Goal: Task Accomplishment & Management: Use online tool/utility

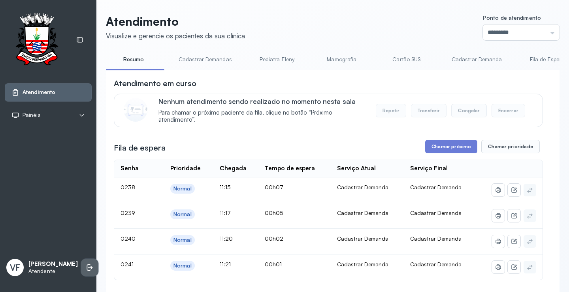
click at [86, 264] on icon at bounding box center [90, 268] width 8 height 8
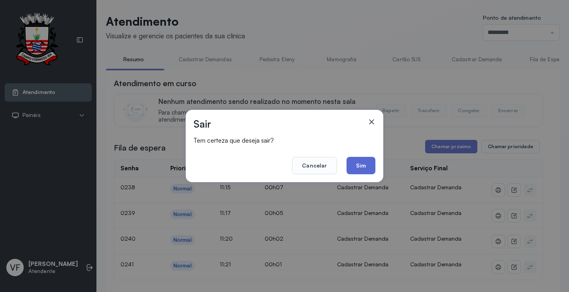
click at [354, 166] on button "Sim" at bounding box center [361, 165] width 29 height 17
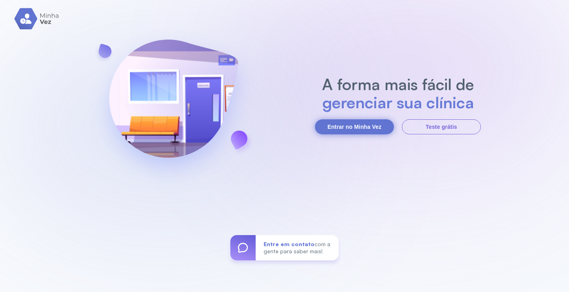
click at [348, 127] on button "Entrar no Minha Vez" at bounding box center [354, 126] width 79 height 15
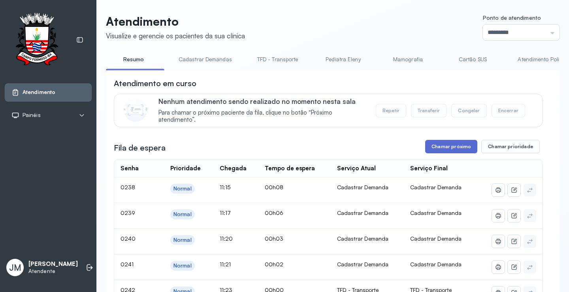
click at [447, 145] on button "Chamar próximo" at bounding box center [451, 146] width 52 height 13
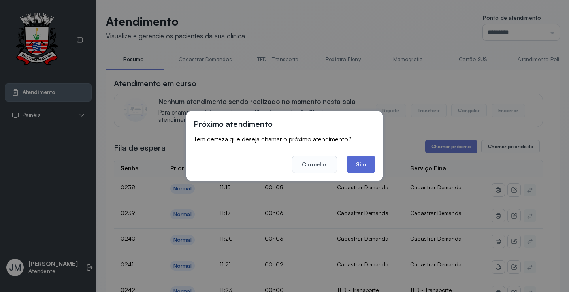
click at [361, 164] on button "Sim" at bounding box center [361, 164] width 29 height 17
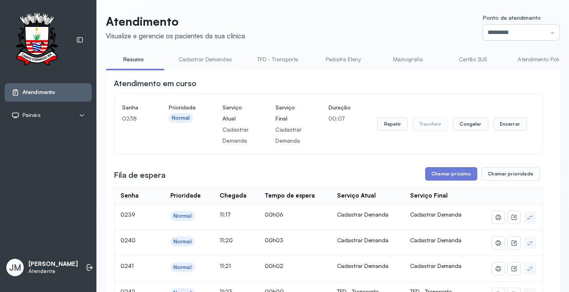
click at [540, 33] on input "*********" at bounding box center [521, 33] width 77 height 16
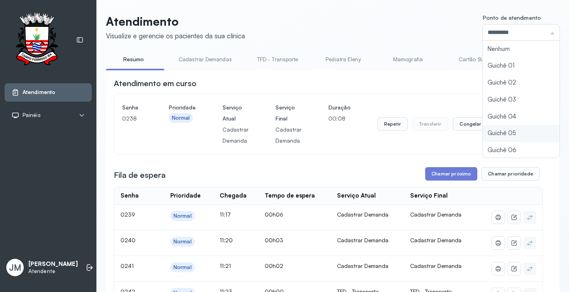
type input "*********"
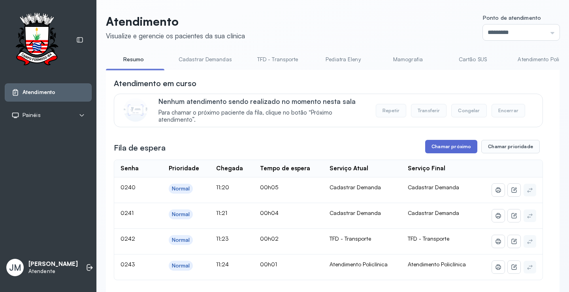
click at [460, 147] on button "Chamar próximo" at bounding box center [451, 146] width 52 height 13
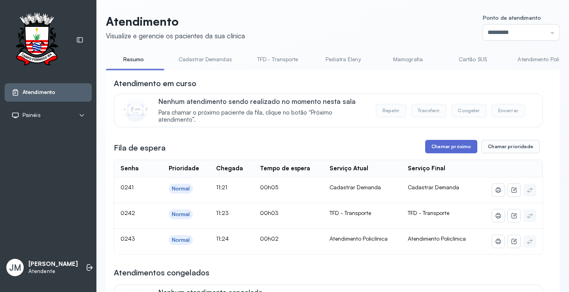
click at [451, 147] on button "Chamar próximo" at bounding box center [451, 146] width 52 height 13
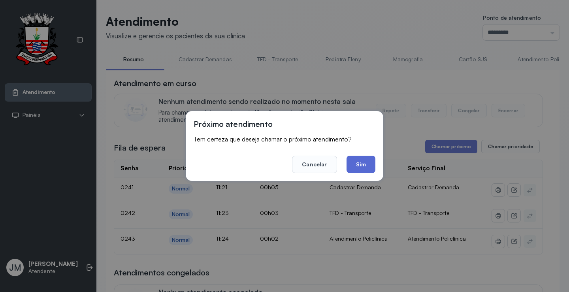
click at [370, 162] on button "Sim" at bounding box center [361, 164] width 29 height 17
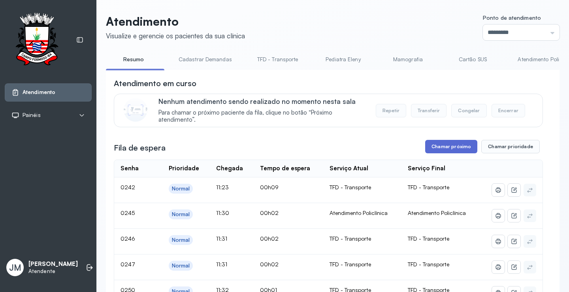
click at [446, 148] on button "Chamar próximo" at bounding box center [451, 146] width 52 height 13
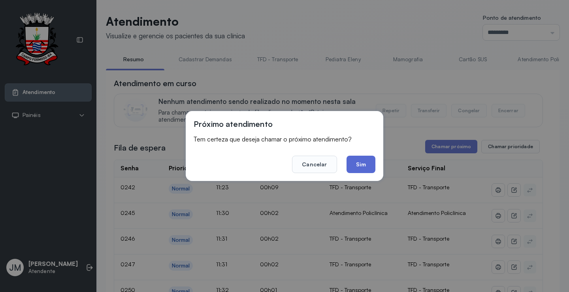
click at [356, 163] on button "Sim" at bounding box center [361, 164] width 29 height 17
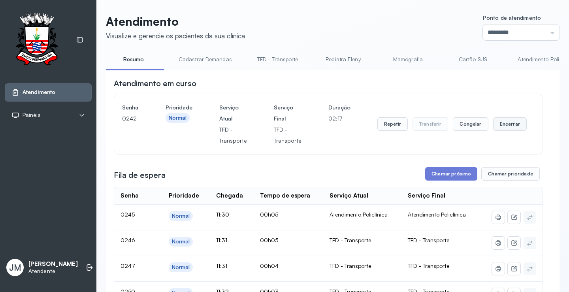
click at [506, 124] on button "Encerrar" at bounding box center [510, 123] width 34 height 13
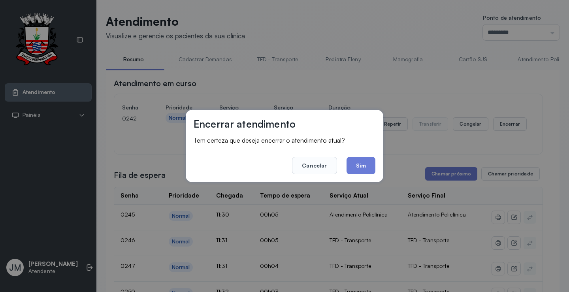
click at [357, 155] on footer "Cancelar Sim" at bounding box center [285, 160] width 182 height 28
click at [364, 163] on button "Sim" at bounding box center [361, 165] width 29 height 17
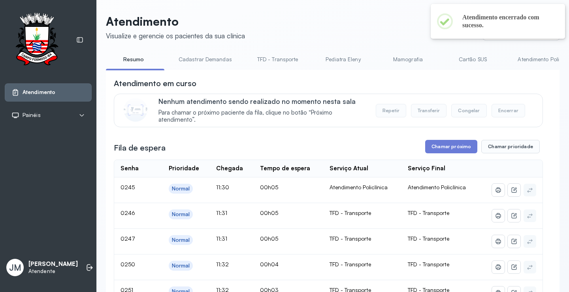
click at [274, 58] on link "TFD - Transporte" at bounding box center [277, 59] width 57 height 13
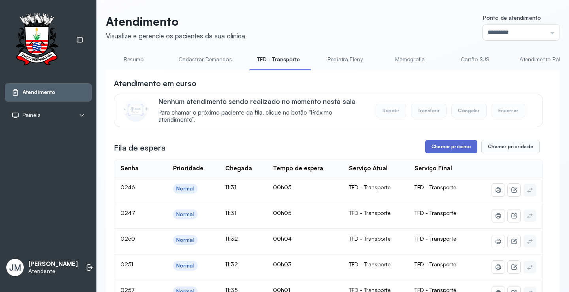
click at [451, 150] on button "Chamar próximo" at bounding box center [451, 146] width 52 height 13
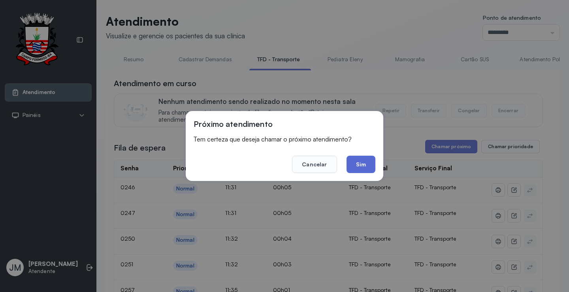
click at [365, 163] on button "Sim" at bounding box center [361, 164] width 29 height 17
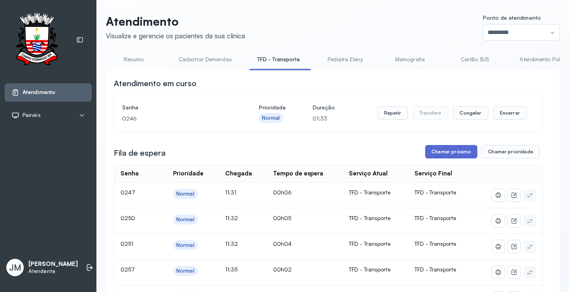
click at [449, 149] on button "Chamar próximo" at bounding box center [451, 151] width 52 height 13
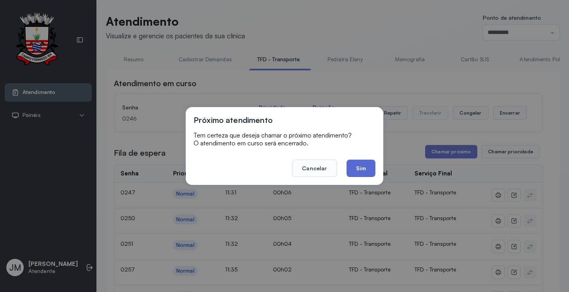
click at [355, 163] on button "Sim" at bounding box center [361, 168] width 29 height 17
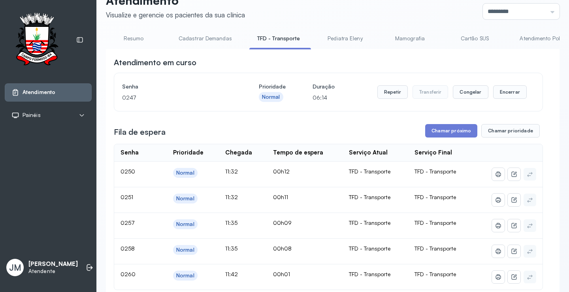
scroll to position [40, 0]
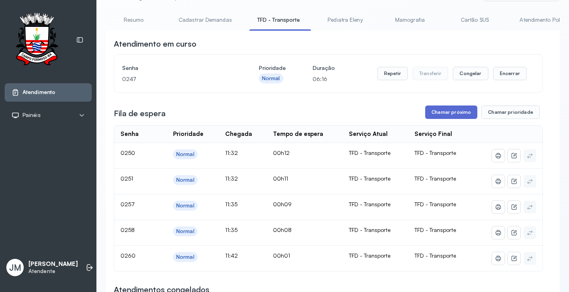
click at [450, 111] on button "Chamar próximo" at bounding box center [451, 112] width 52 height 13
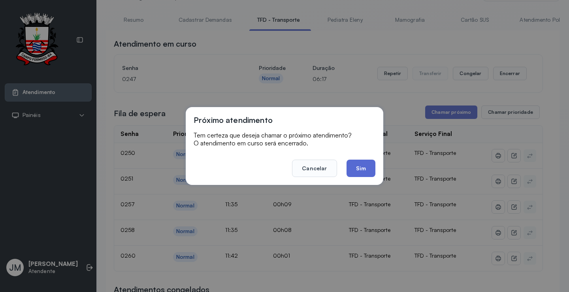
click at [358, 166] on button "Sim" at bounding box center [361, 168] width 29 height 17
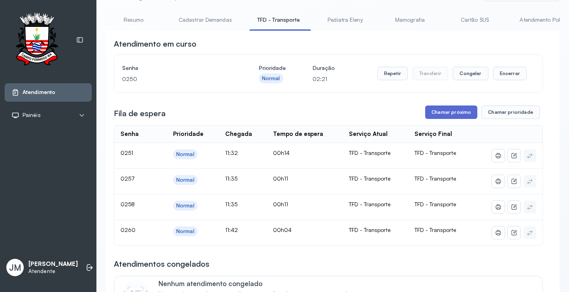
click at [453, 115] on button "Chamar próximo" at bounding box center [451, 112] width 52 height 13
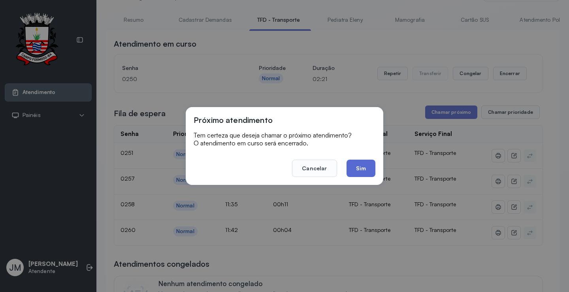
click at [371, 164] on button "Sim" at bounding box center [361, 168] width 29 height 17
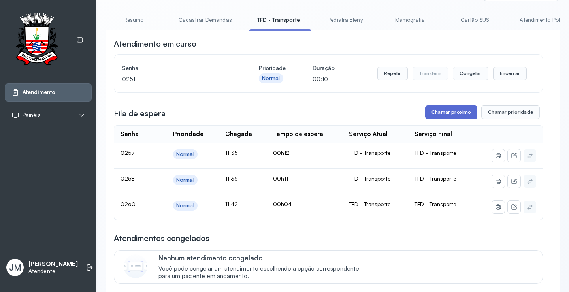
click at [450, 112] on button "Chamar próximo" at bounding box center [451, 112] width 52 height 13
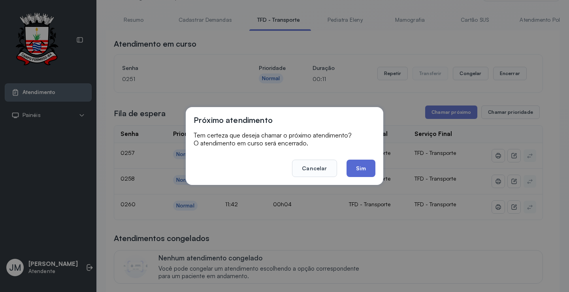
click at [354, 163] on button "Sim" at bounding box center [361, 168] width 29 height 17
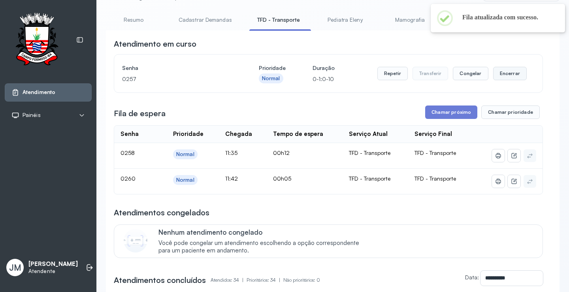
click at [503, 76] on button "Encerrar" at bounding box center [510, 73] width 34 height 13
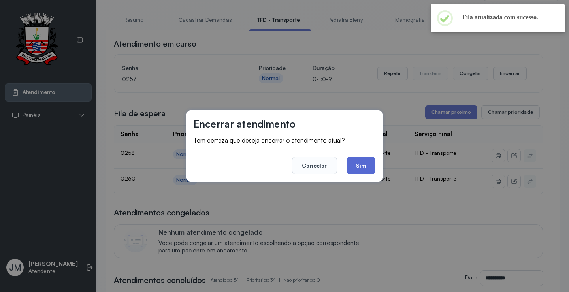
click at [359, 168] on button "Sim" at bounding box center [361, 165] width 29 height 17
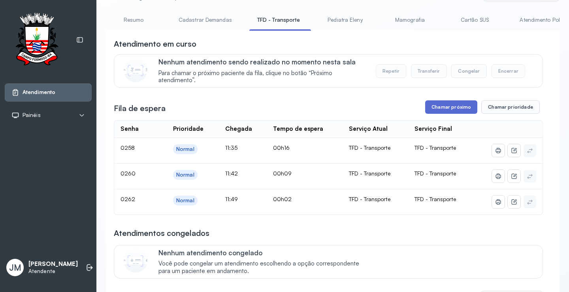
click at [438, 111] on button "Chamar próximo" at bounding box center [451, 106] width 52 height 13
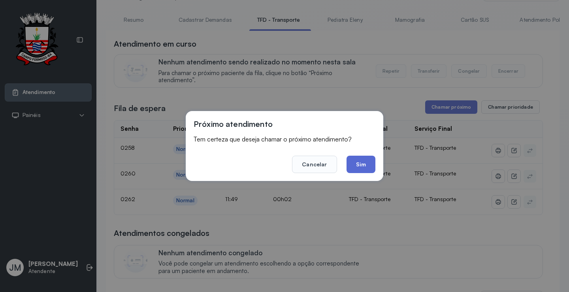
click at [356, 164] on button "Sim" at bounding box center [361, 164] width 29 height 17
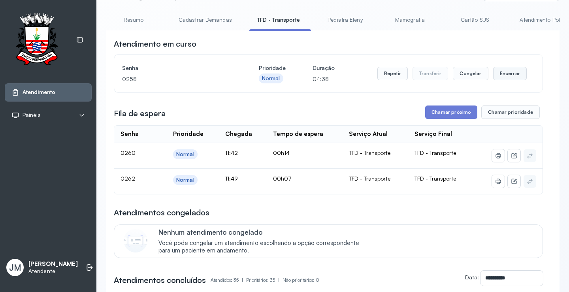
click at [510, 76] on button "Encerrar" at bounding box center [510, 73] width 34 height 13
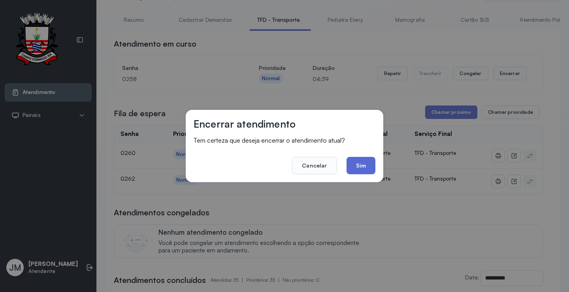
click at [361, 169] on button "Sim" at bounding box center [361, 165] width 29 height 17
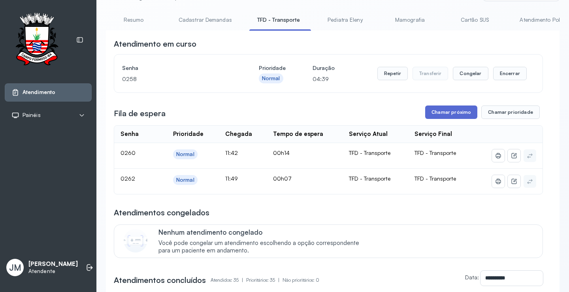
click at [440, 116] on button "Chamar próximo" at bounding box center [451, 112] width 52 height 13
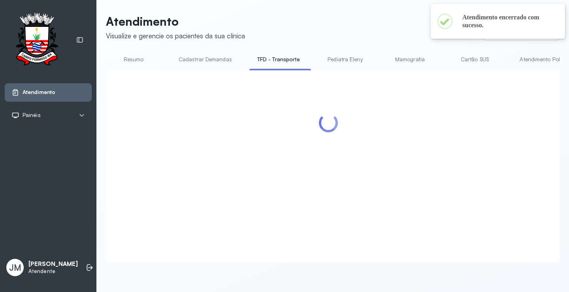
click at [370, 164] on div at bounding box center [328, 157] width 429 height 158
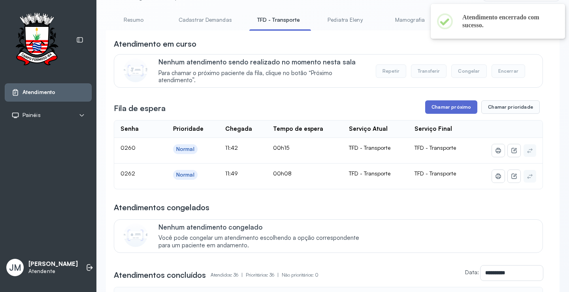
click at [447, 106] on button "Chamar próximo" at bounding box center [451, 106] width 52 height 13
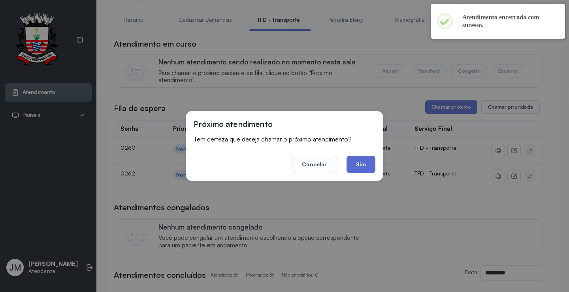
click at [361, 159] on button "Sim" at bounding box center [361, 164] width 29 height 17
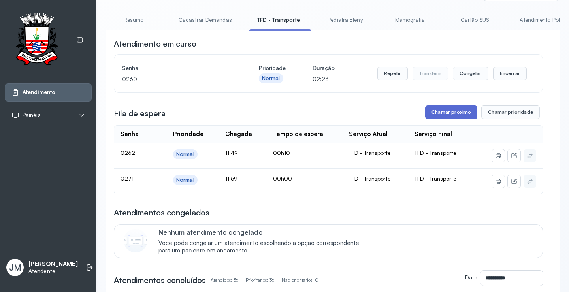
click at [446, 114] on button "Chamar próximo" at bounding box center [451, 112] width 52 height 13
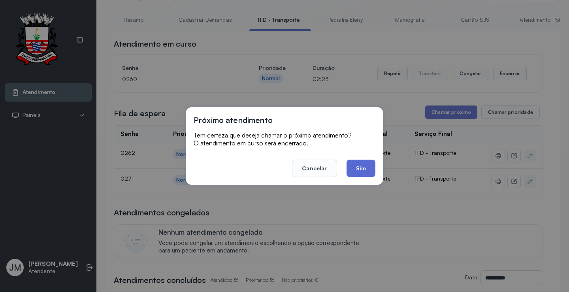
click at [356, 162] on button "Sim" at bounding box center [361, 168] width 29 height 17
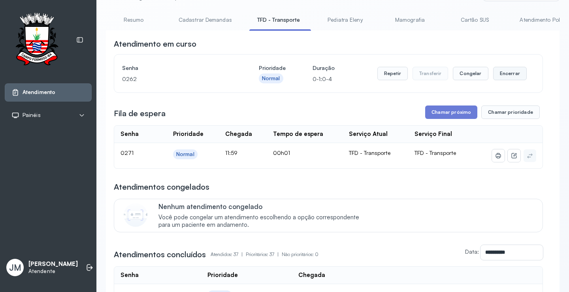
click at [502, 72] on button "Encerrar" at bounding box center [510, 73] width 34 height 13
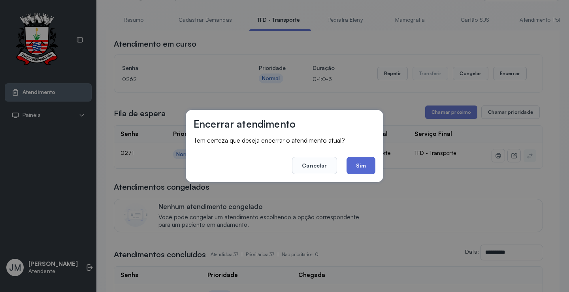
click at [363, 165] on button "Sim" at bounding box center [361, 165] width 29 height 17
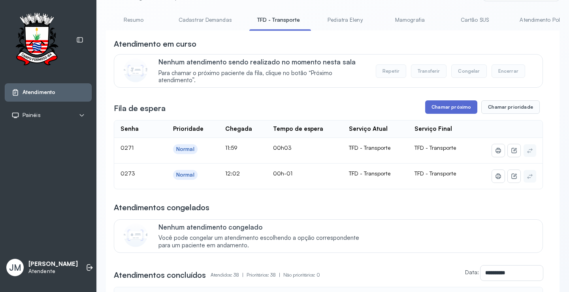
click at [460, 112] on button "Chamar próximo" at bounding box center [451, 106] width 52 height 13
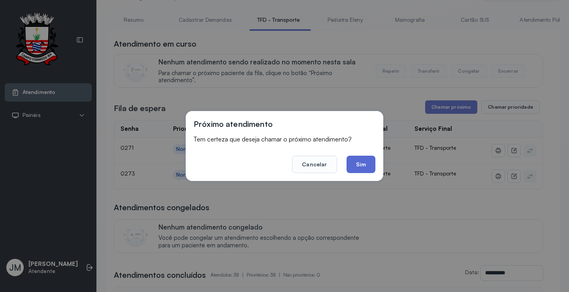
click at [361, 162] on button "Sim" at bounding box center [361, 164] width 29 height 17
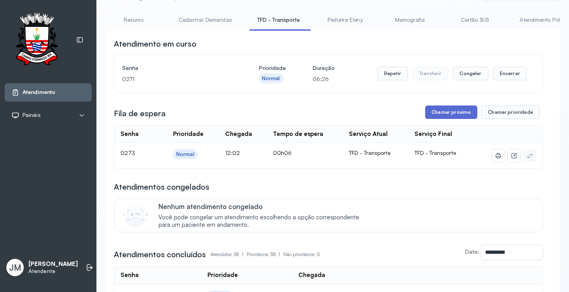
click at [448, 115] on button "Chamar próximo" at bounding box center [451, 112] width 52 height 13
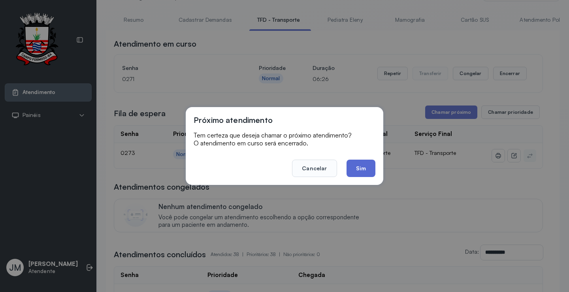
click at [363, 168] on button "Sim" at bounding box center [361, 168] width 29 height 17
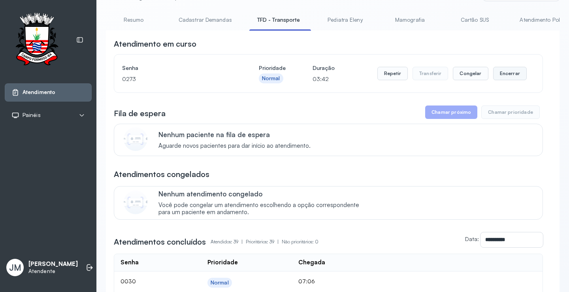
click at [499, 71] on button "Encerrar" at bounding box center [510, 73] width 34 height 13
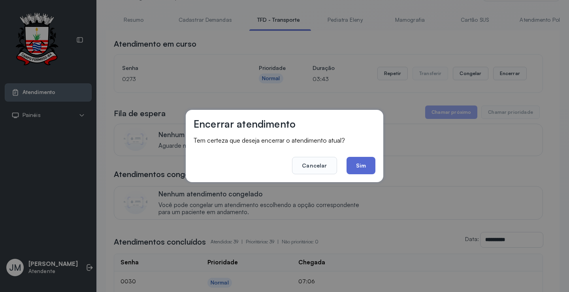
click at [364, 164] on button "Sim" at bounding box center [361, 165] width 29 height 17
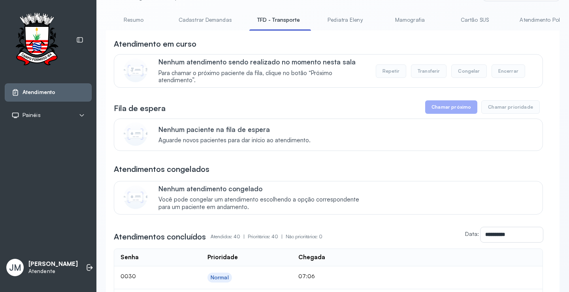
click at [134, 14] on link "Resumo" at bounding box center [133, 19] width 55 height 13
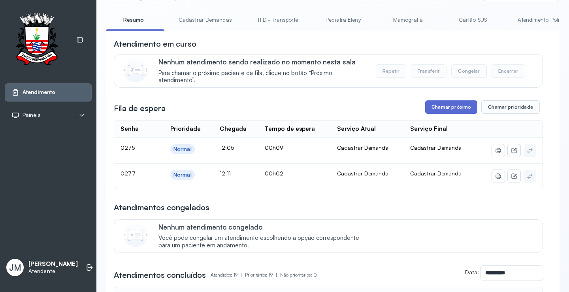
click at [451, 109] on button "Chamar próximo" at bounding box center [451, 106] width 52 height 13
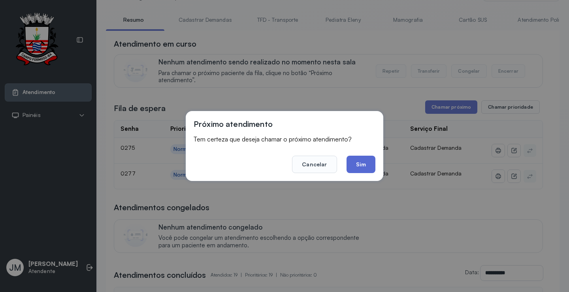
click at [357, 161] on button "Sim" at bounding box center [361, 164] width 29 height 17
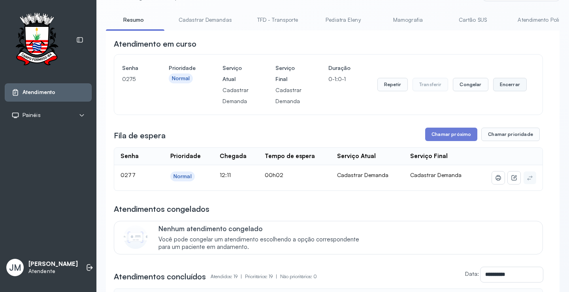
click at [509, 87] on button "Encerrar" at bounding box center [510, 84] width 34 height 13
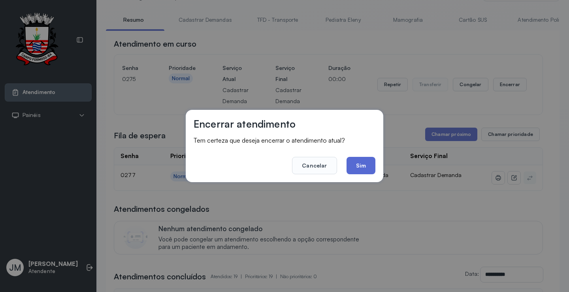
click at [357, 169] on button "Sim" at bounding box center [361, 165] width 29 height 17
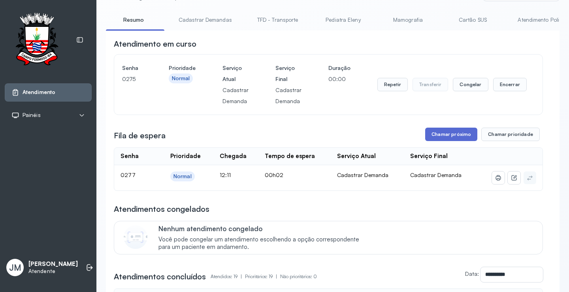
click at [458, 136] on button "Chamar próximo" at bounding box center [451, 134] width 52 height 13
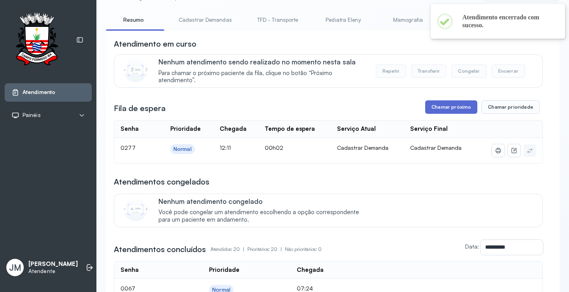
click at [472, 103] on button "Chamar próximo" at bounding box center [451, 106] width 52 height 13
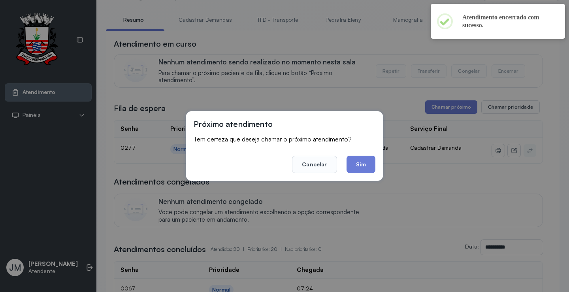
click at [461, 107] on div "Próximo atendimento Tem certeza que deseja chamar o próximo atendimento? Cancel…" at bounding box center [284, 146] width 569 height 292
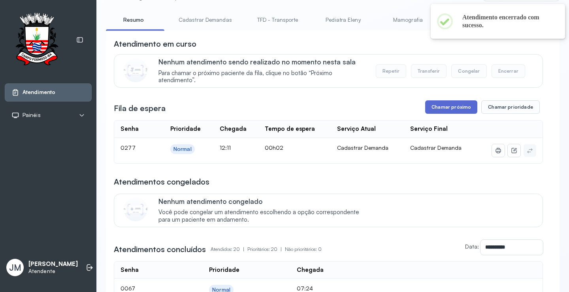
click at [446, 108] on button "Chamar próximo" at bounding box center [451, 106] width 52 height 13
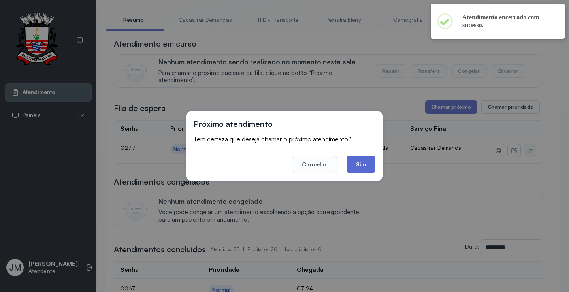
click at [366, 160] on button "Sim" at bounding box center [361, 164] width 29 height 17
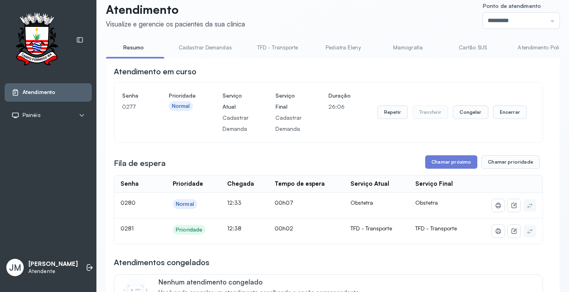
scroll to position [0, 0]
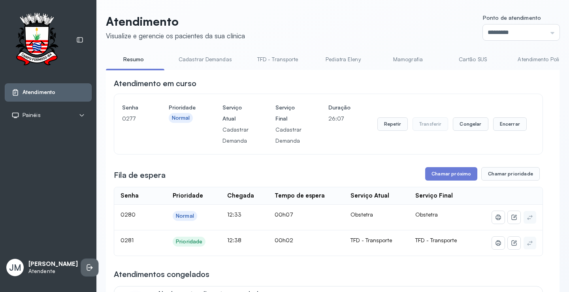
click at [81, 266] on li at bounding box center [89, 267] width 17 height 17
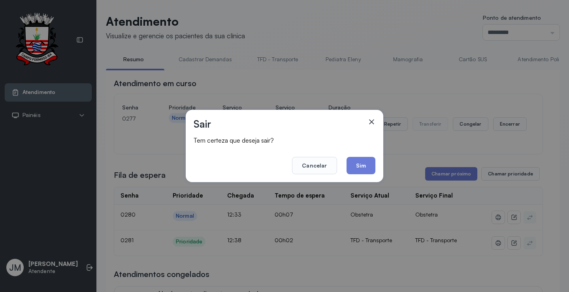
click at [75, 265] on div "Sair Tem certeza que deseja sair? Cancelar Sim" at bounding box center [284, 146] width 569 height 292
click at [364, 160] on button "Sim" at bounding box center [361, 165] width 29 height 17
